Goal: Use online tool/utility: Utilize a website feature to perform a specific function

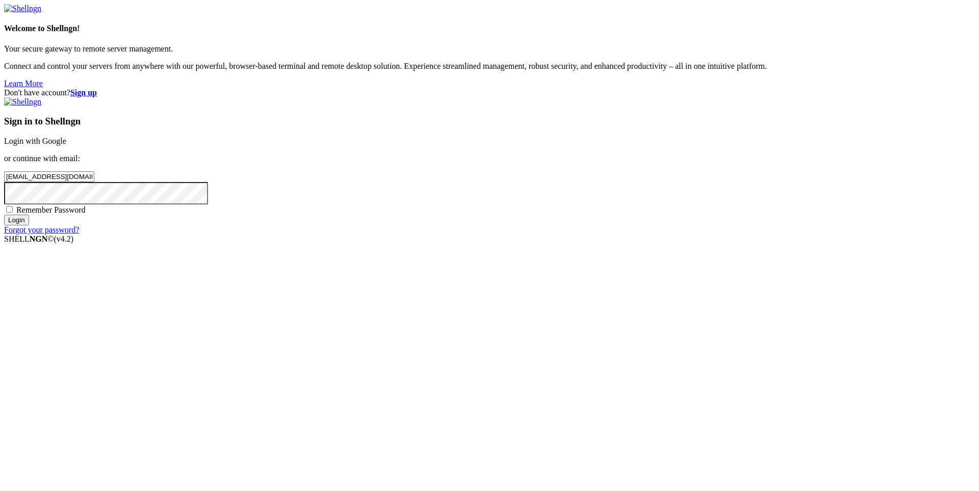
click at [29, 225] on input "Login" at bounding box center [16, 220] width 25 height 11
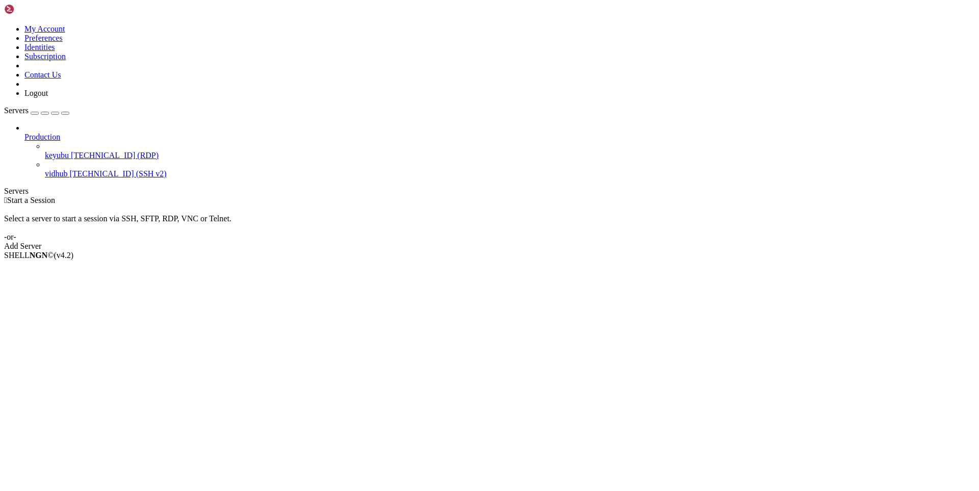
click at [69, 151] on span "keyubu" at bounding box center [57, 155] width 24 height 9
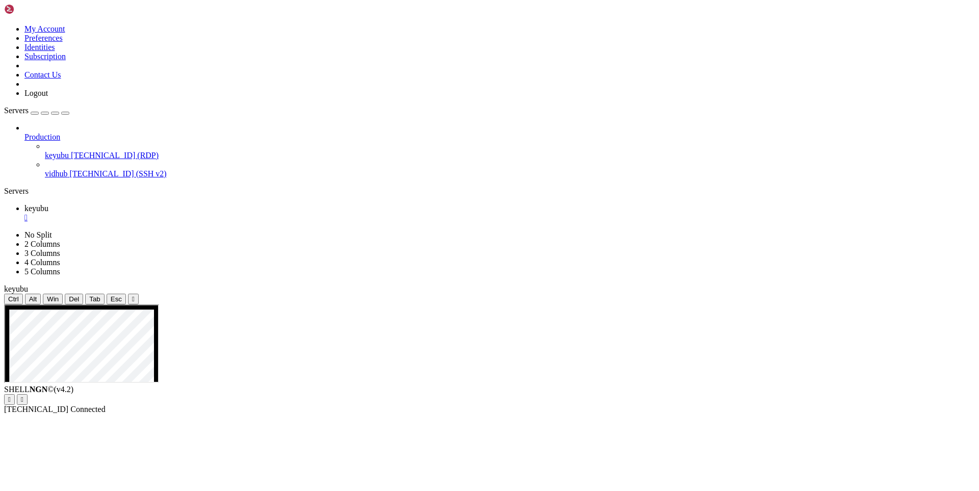
click at [69, 169] on span "[TECHNICAL_ID] (SSH v2)" at bounding box center [117, 173] width 97 height 9
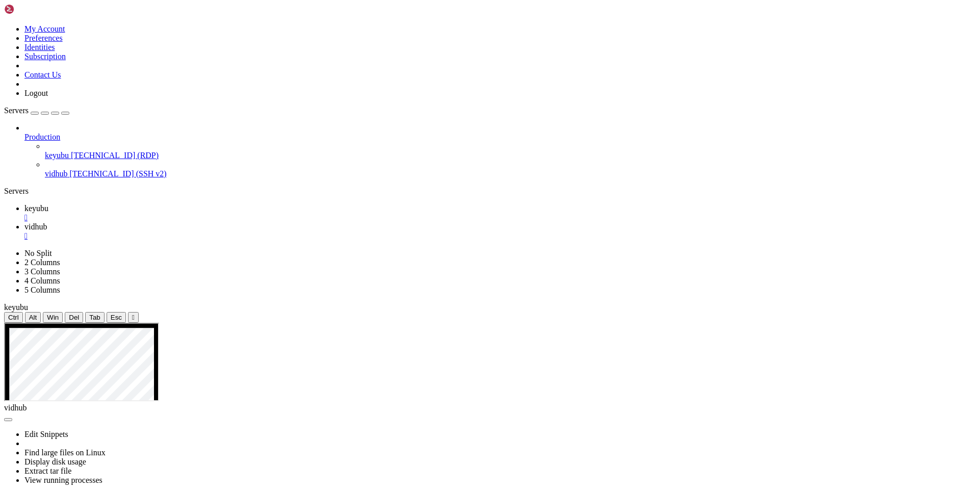
drag, startPoint x: 237, startPoint y: 757, endPoint x: 118, endPoint y: 755, distance: 118.3
click at [48, 204] on span "keyubu" at bounding box center [36, 208] width 24 height 9
